Goal: Task Accomplishment & Management: Use online tool/utility

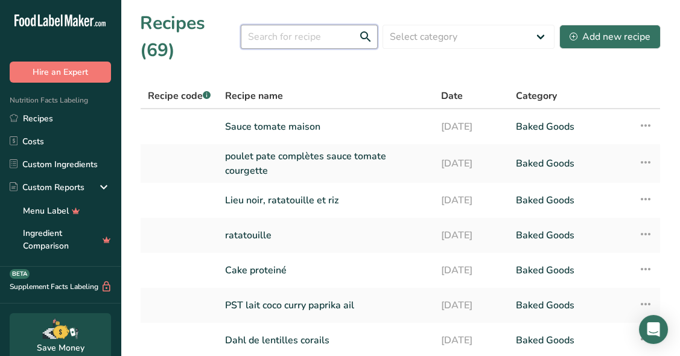
click at [322, 28] on input "text" at bounding box center [309, 37] width 137 height 24
type input "patate"
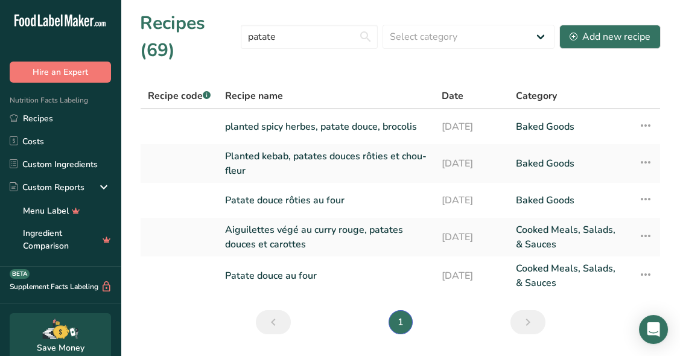
click at [308, 205] on link "Patate douce rôties au four" at bounding box center [326, 200] width 202 height 25
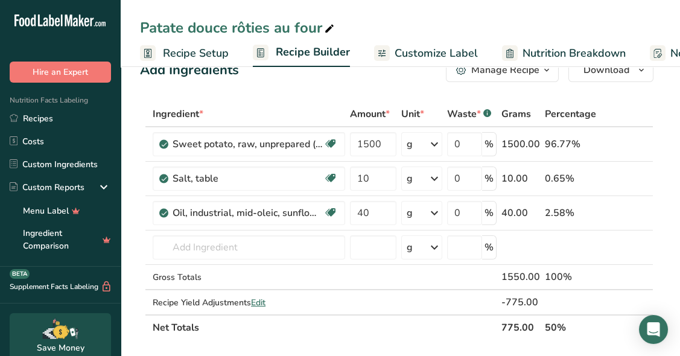
scroll to position [34, 0]
